Goal: Answer question/provide support: Share knowledge or assist other users

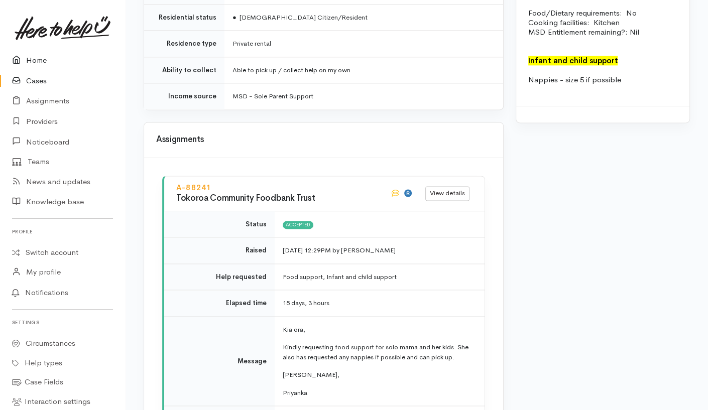
scroll to position [1162, 0]
click at [42, 56] on link "Home" at bounding box center [62, 60] width 125 height 21
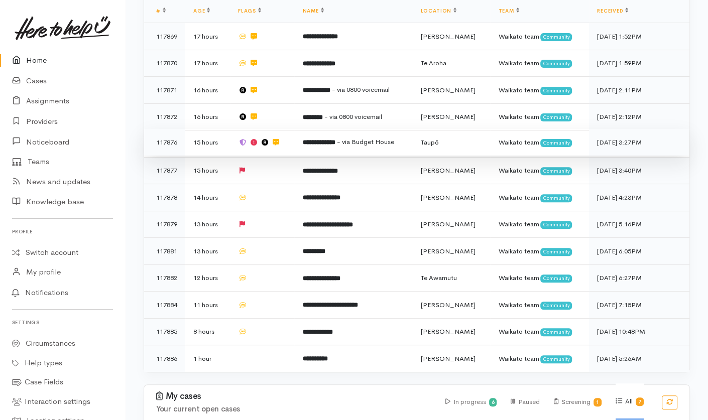
scroll to position [233, 0]
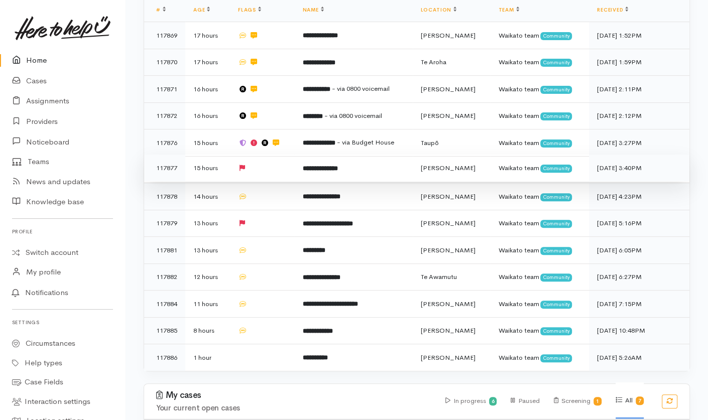
click at [280, 155] on td at bounding box center [262, 168] width 65 height 27
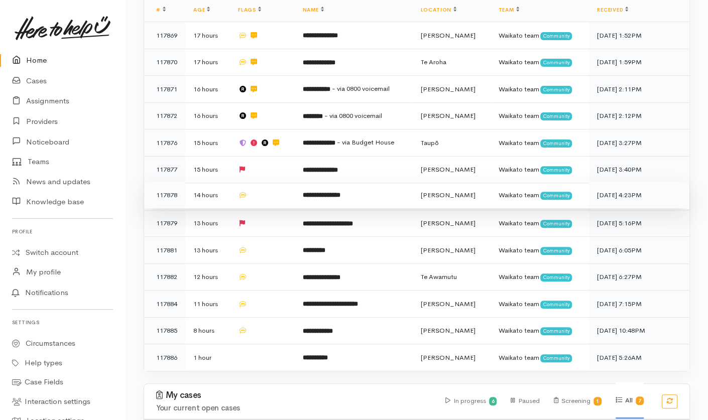
click at [275, 182] on td at bounding box center [262, 195] width 65 height 27
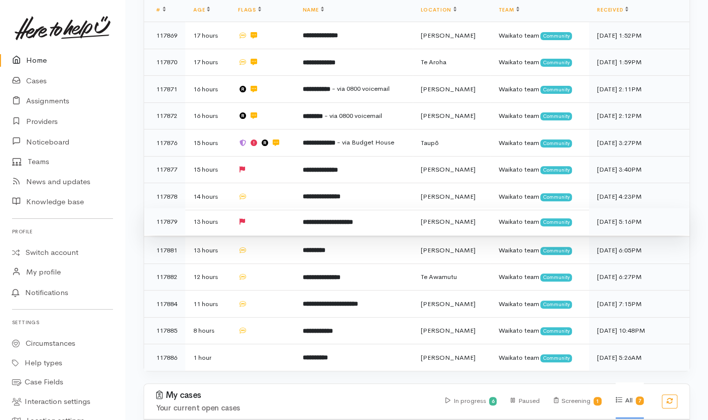
click at [284, 208] on td at bounding box center [262, 221] width 65 height 27
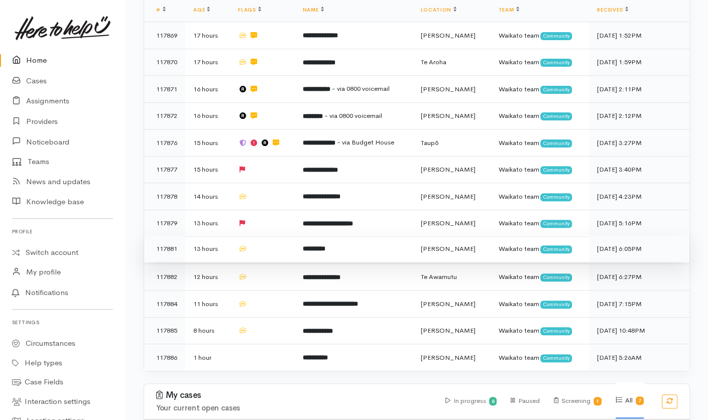
click at [279, 235] on td at bounding box center [262, 248] width 65 height 27
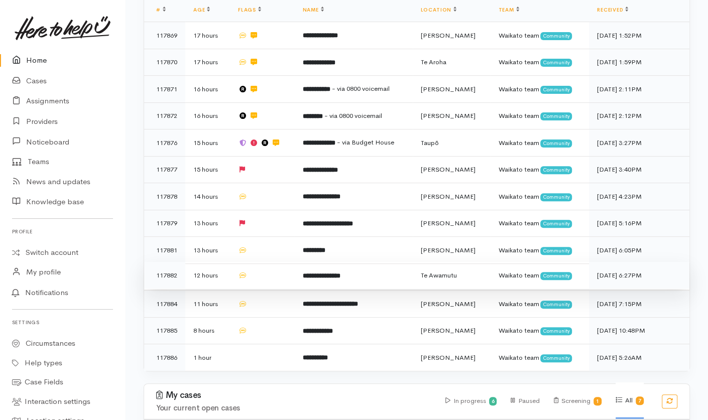
click at [282, 262] on td at bounding box center [262, 275] width 65 height 27
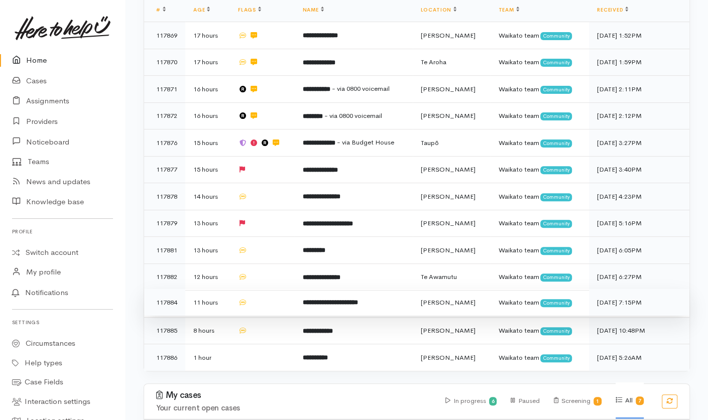
click at [289, 289] on td at bounding box center [262, 302] width 65 height 27
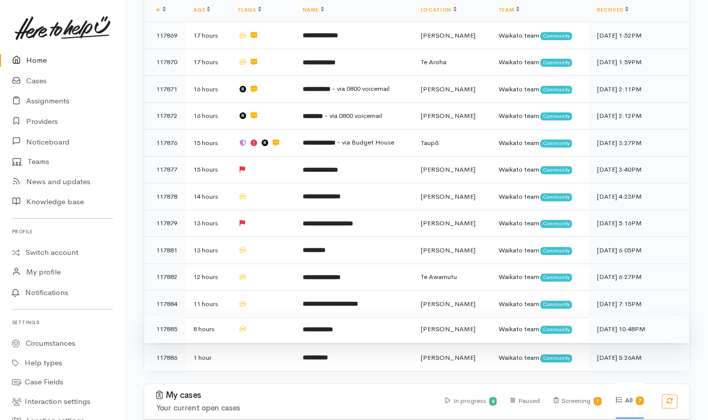
click at [285, 316] on td at bounding box center [262, 329] width 65 height 27
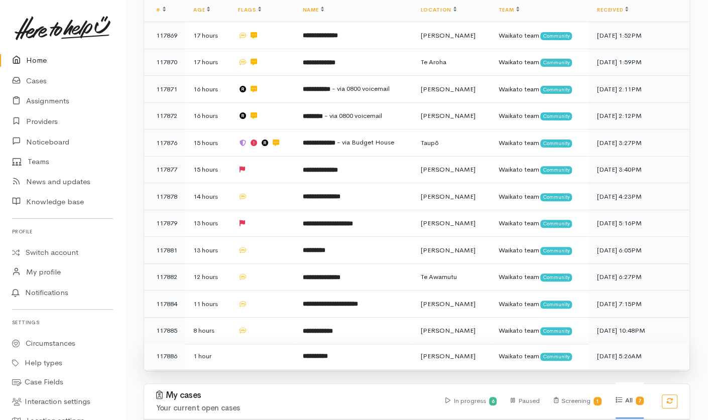
click at [274, 343] on td at bounding box center [262, 356] width 65 height 27
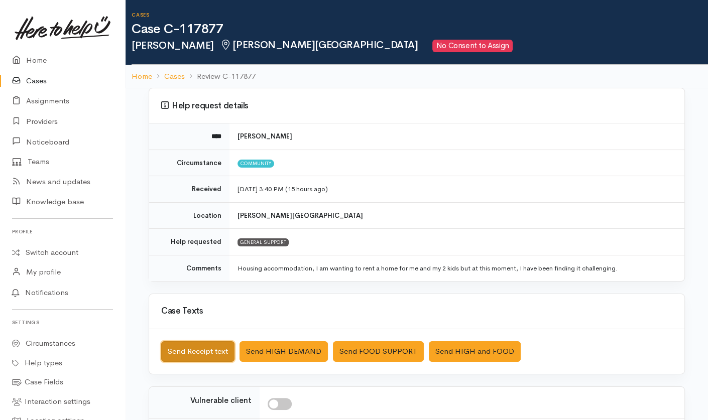
click at [211, 315] on button "Send Receipt text" at bounding box center [197, 351] width 73 height 21
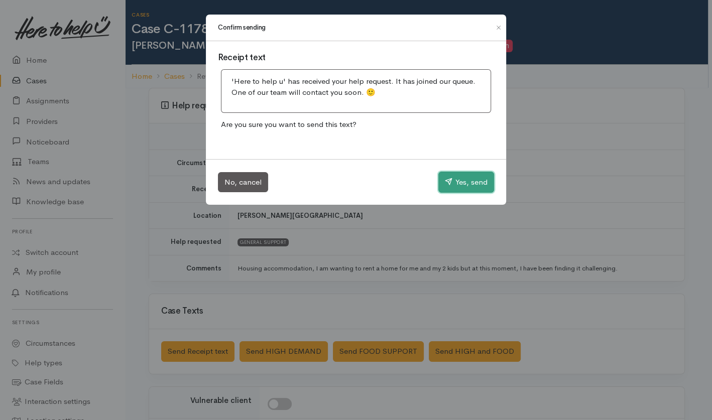
click at [477, 179] on button "Yes, send" at bounding box center [466, 182] width 56 height 21
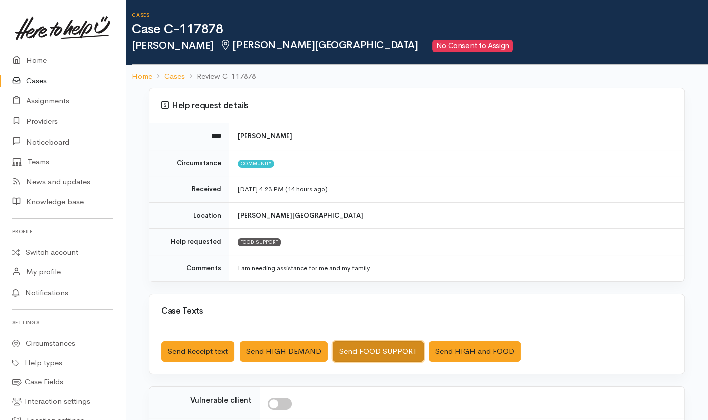
click at [382, 315] on button "Send FOOD SUPPORT" at bounding box center [378, 351] width 91 height 21
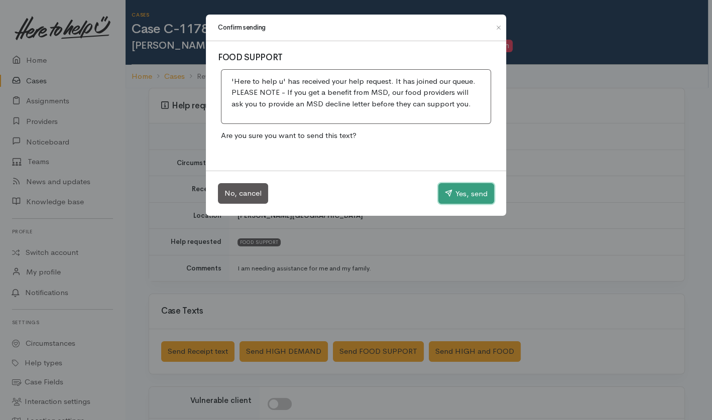
click at [455, 197] on button "Yes, send" at bounding box center [466, 193] width 56 height 21
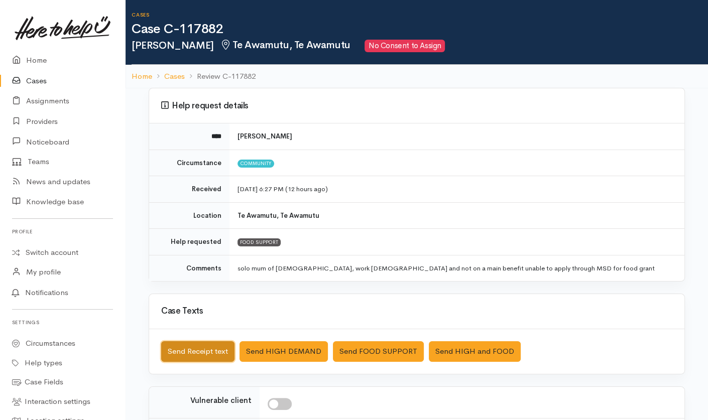
click at [210, 315] on button "Send Receipt text" at bounding box center [197, 351] width 73 height 21
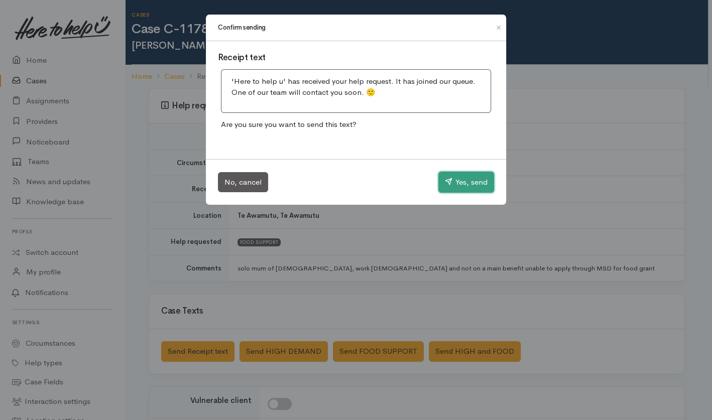
click at [450, 185] on icon "button" at bounding box center [449, 182] width 8 height 8
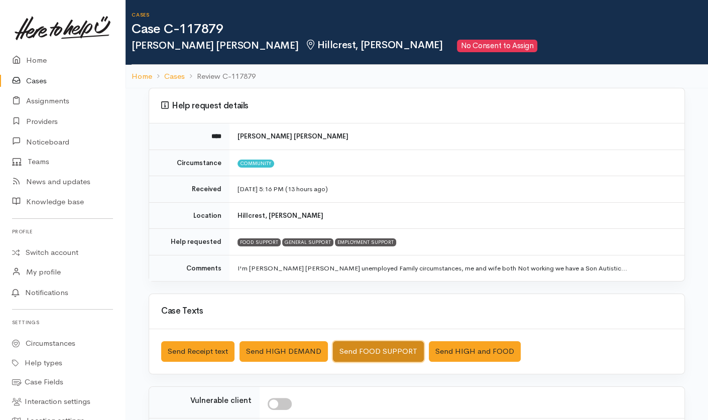
click at [374, 315] on button "Send FOOD SUPPORT" at bounding box center [378, 351] width 91 height 21
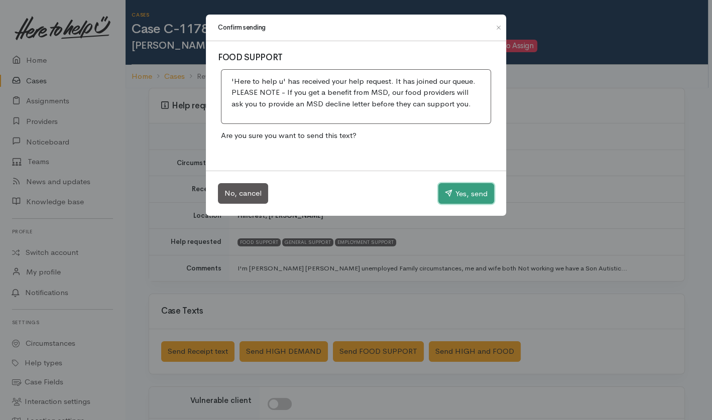
click at [458, 198] on button "Yes, send" at bounding box center [466, 193] width 56 height 21
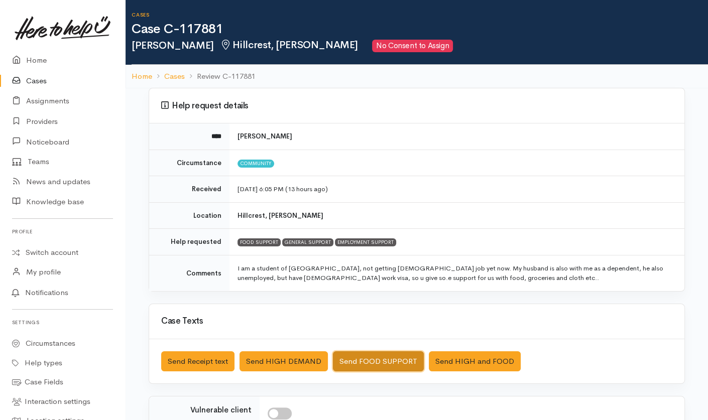
click at [370, 315] on button "Send FOOD SUPPORT" at bounding box center [378, 361] width 91 height 21
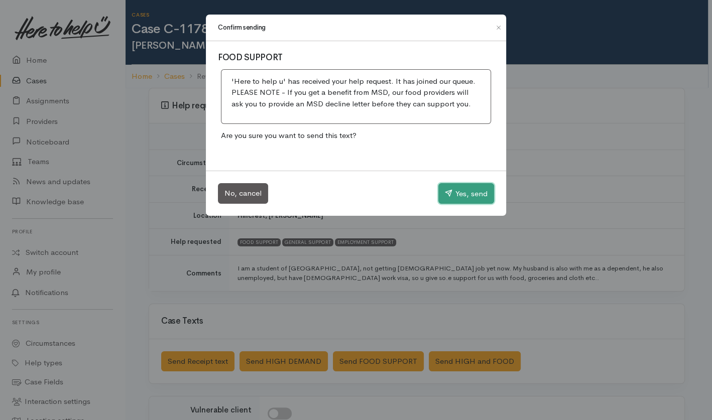
click at [474, 192] on button "Yes, send" at bounding box center [466, 193] width 56 height 21
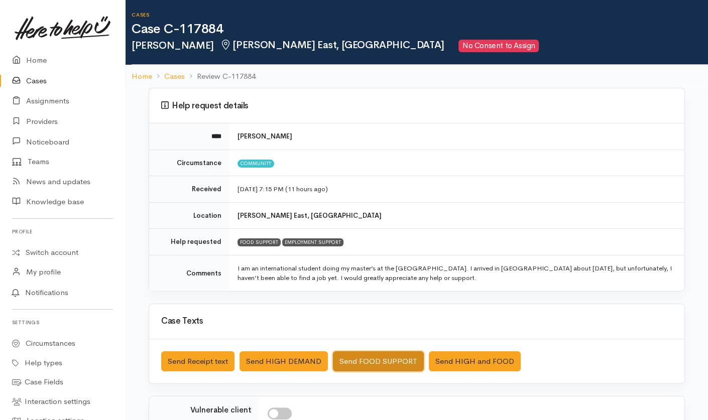
click at [356, 315] on button "Send FOOD SUPPORT" at bounding box center [378, 361] width 91 height 21
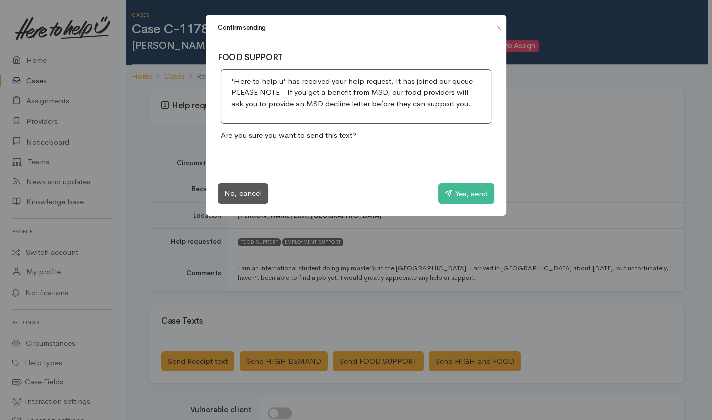
click at [201, 315] on div "Confirm sending FOOD SUPPORT 'Here to help u' has received your help request. I…" at bounding box center [356, 210] width 712 height 420
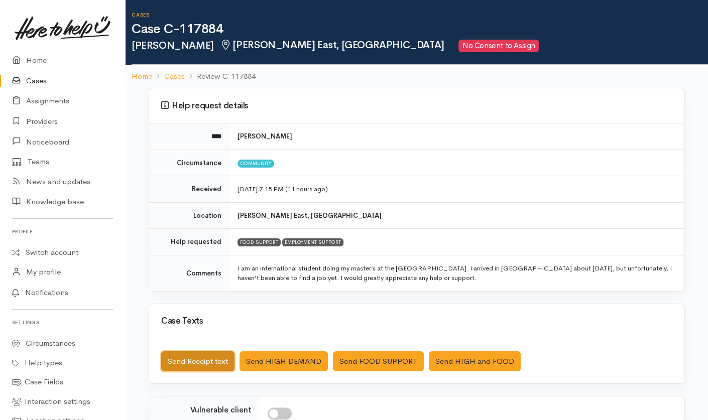
click at [201, 315] on button "Send Receipt text" at bounding box center [197, 361] width 73 height 21
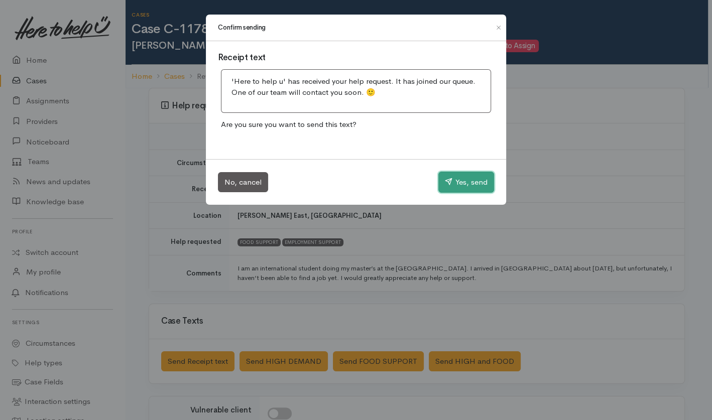
click at [474, 187] on button "Yes, send" at bounding box center [466, 182] width 56 height 21
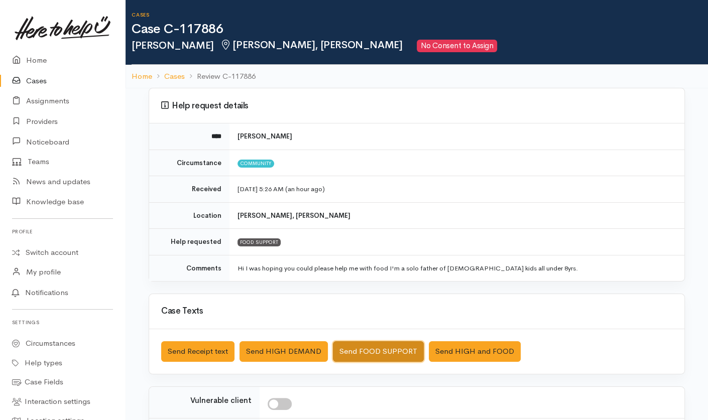
click at [351, 315] on button "Send FOOD SUPPORT" at bounding box center [378, 351] width 91 height 21
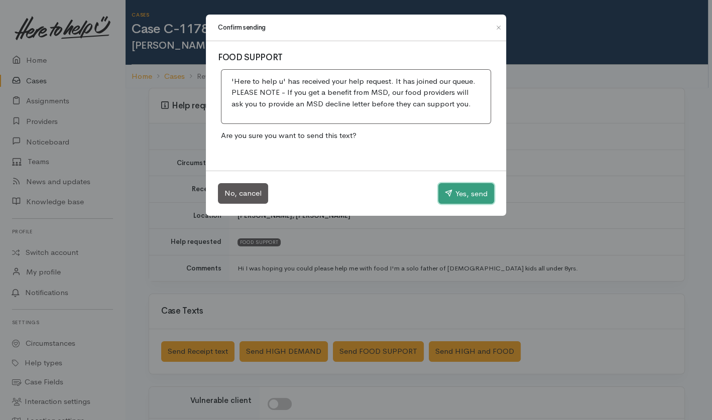
click at [459, 196] on button "Yes, send" at bounding box center [466, 193] width 56 height 21
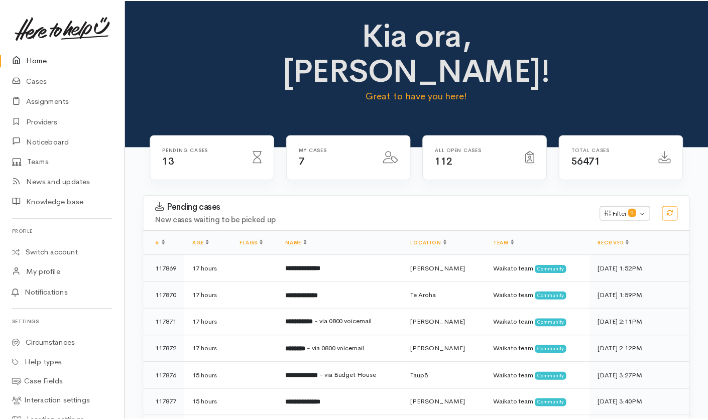
scroll to position [225, 0]
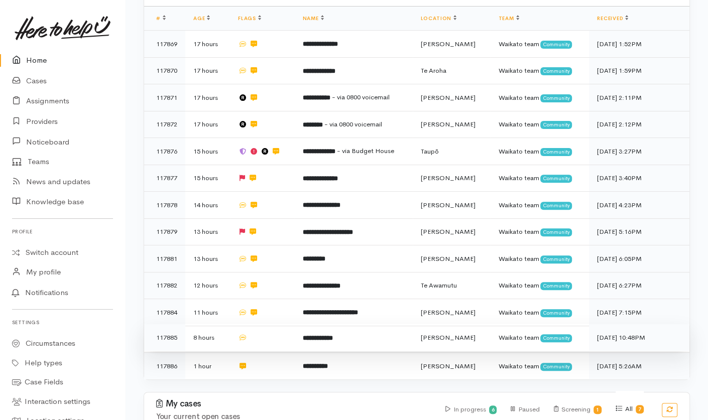
click at [267, 324] on td at bounding box center [262, 337] width 65 height 27
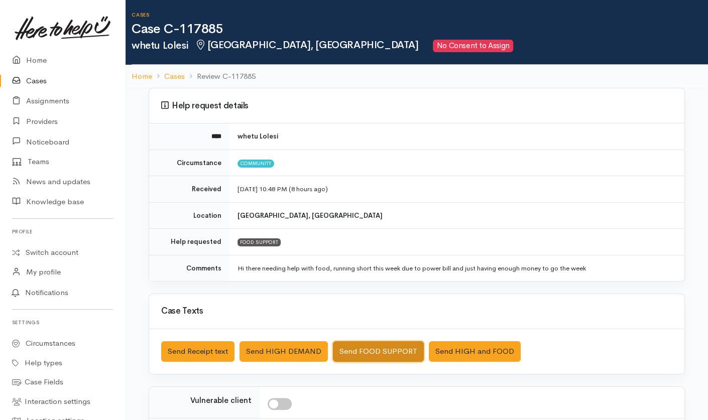
click at [399, 357] on button "Send FOOD SUPPORT" at bounding box center [378, 351] width 91 height 21
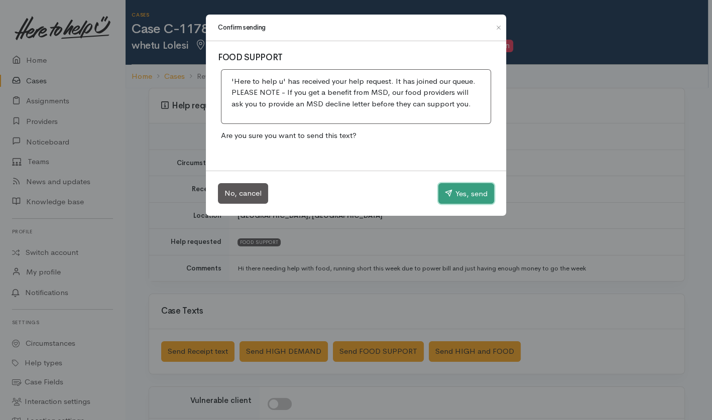
click at [451, 195] on button "Yes, send" at bounding box center [466, 193] width 56 height 21
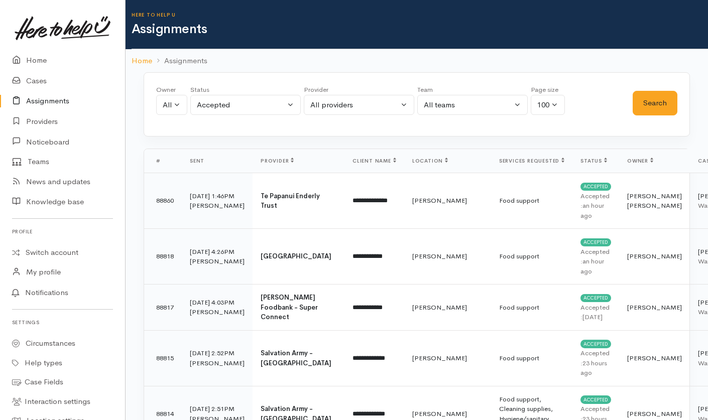
scroll to position [3533, 0]
